Goal: Information Seeking & Learning: Learn about a topic

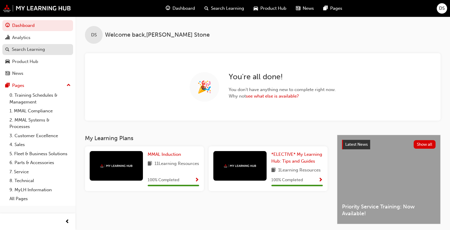
click at [25, 50] on div "Search Learning" at bounding box center [28, 49] width 33 height 7
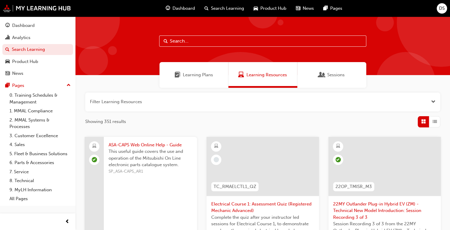
click at [195, 75] on span "Learning Plans" at bounding box center [198, 75] width 30 height 7
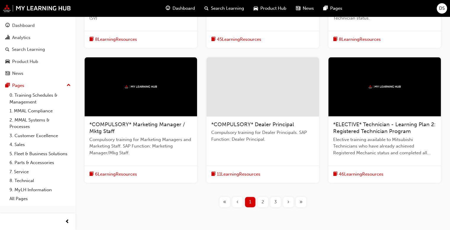
scroll to position [239, 0]
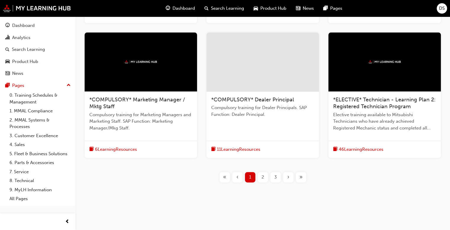
click at [277, 177] on div "3" at bounding box center [275, 177] width 10 height 10
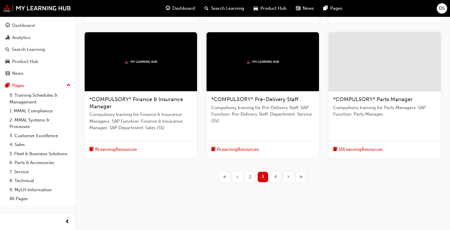
scroll to position [232, 0]
click at [277, 178] on div "4" at bounding box center [275, 177] width 10 height 10
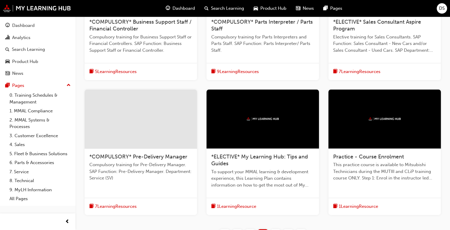
scroll to position [239, 0]
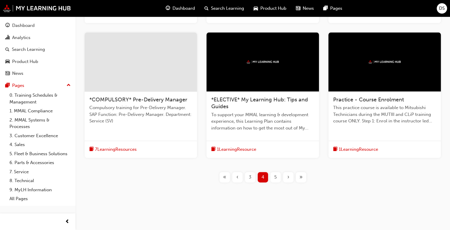
click at [274, 179] on div "5" at bounding box center [275, 177] width 10 height 10
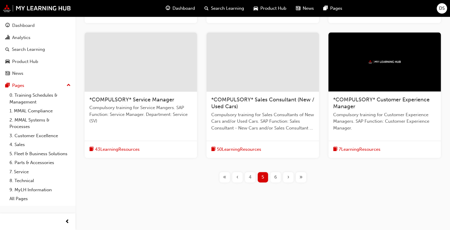
click at [275, 178] on span "6" at bounding box center [275, 177] width 3 height 7
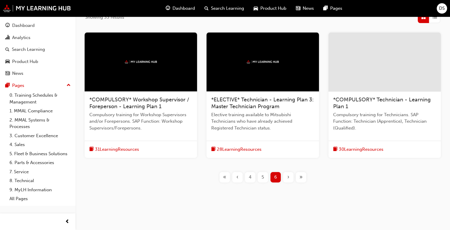
click at [112, 150] on span "31 Learning Resources" at bounding box center [117, 149] width 44 height 7
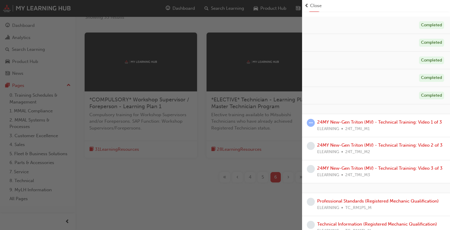
scroll to position [59, 0]
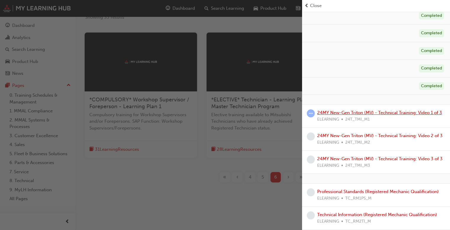
click at [362, 113] on link "24MY New-Gen Triton (MV) - Technical Training: Video 1 of 3" at bounding box center [379, 112] width 125 height 5
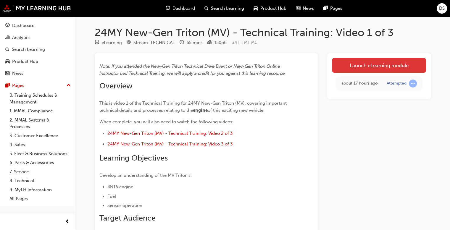
click at [371, 68] on link "Launch eLearning module" at bounding box center [379, 65] width 94 height 15
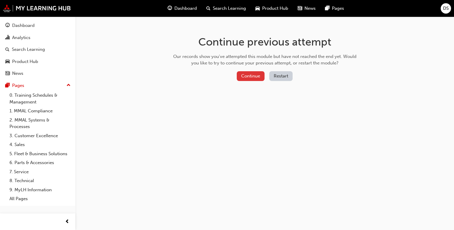
click at [248, 75] on button "Continue" at bounding box center [251, 76] width 28 height 10
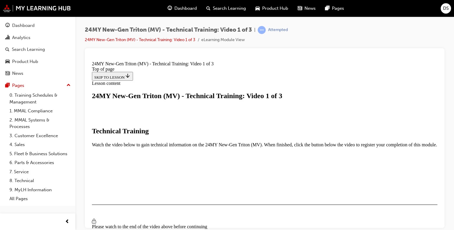
scroll to position [89, 0]
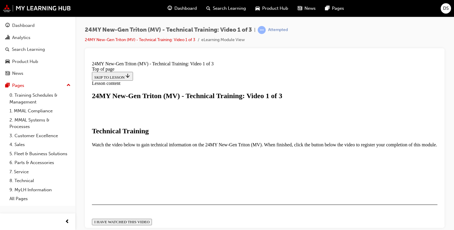
scroll to position [188, 0]
click at [150, 219] on div "I HAVE WATCHED THIS VIDEO" at bounding box center [121, 221] width 55 height 5
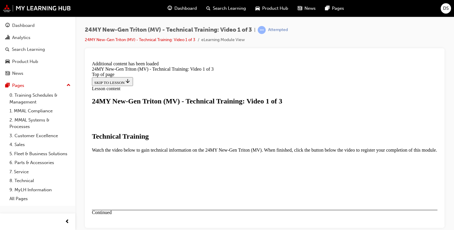
scroll to position [237, 0]
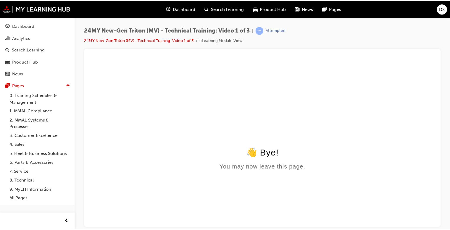
scroll to position [0, 0]
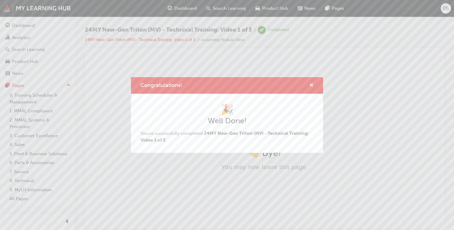
click at [311, 84] on span "cross-icon" at bounding box center [311, 85] width 4 height 5
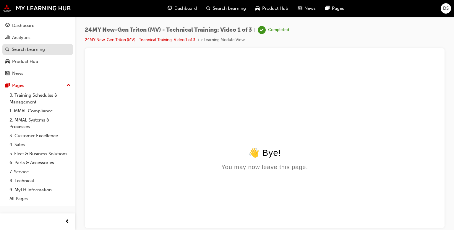
click at [25, 50] on div "Search Learning" at bounding box center [28, 49] width 33 height 7
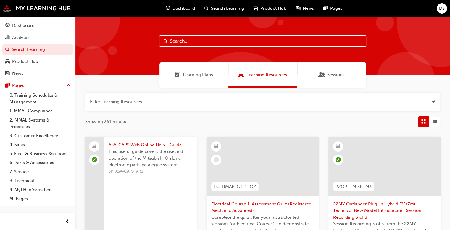
click at [191, 76] on span "Learning Plans" at bounding box center [198, 75] width 30 height 7
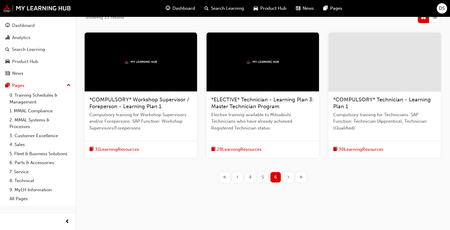
scroll to position [75, 0]
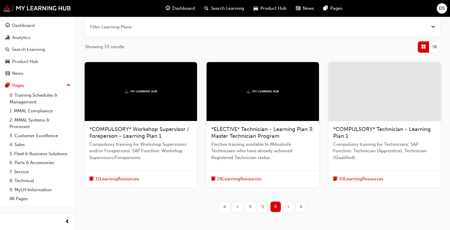
click at [120, 178] on span "31 Learning Resources" at bounding box center [117, 179] width 44 height 7
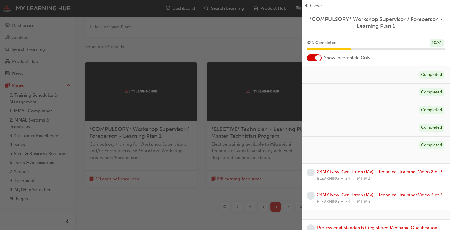
scroll to position [30, 0]
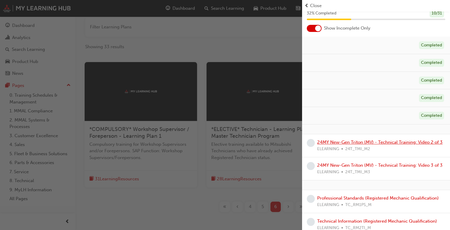
click at [382, 143] on link "24MY New-Gen Triton (MV) - Technical Training: Video 2 of 3" at bounding box center [379, 142] width 125 height 5
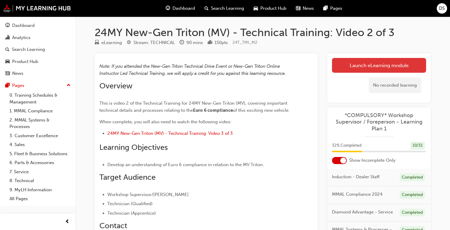
click at [361, 66] on link "Launch eLearning module" at bounding box center [379, 65] width 94 height 15
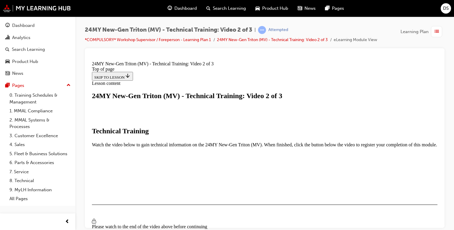
click at [150, 219] on div "I HAVE WATCHED THIS VIDEO" at bounding box center [121, 221] width 55 height 5
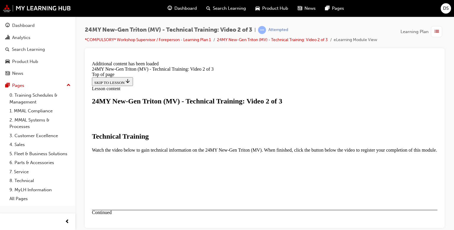
scroll to position [237, 0]
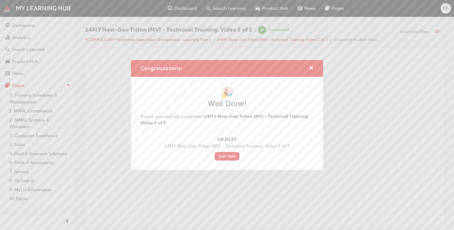
scroll to position [0, 0]
click at [313, 68] on span "cross-icon" at bounding box center [311, 68] width 4 height 5
